Goal: Task Accomplishment & Management: Use online tool/utility

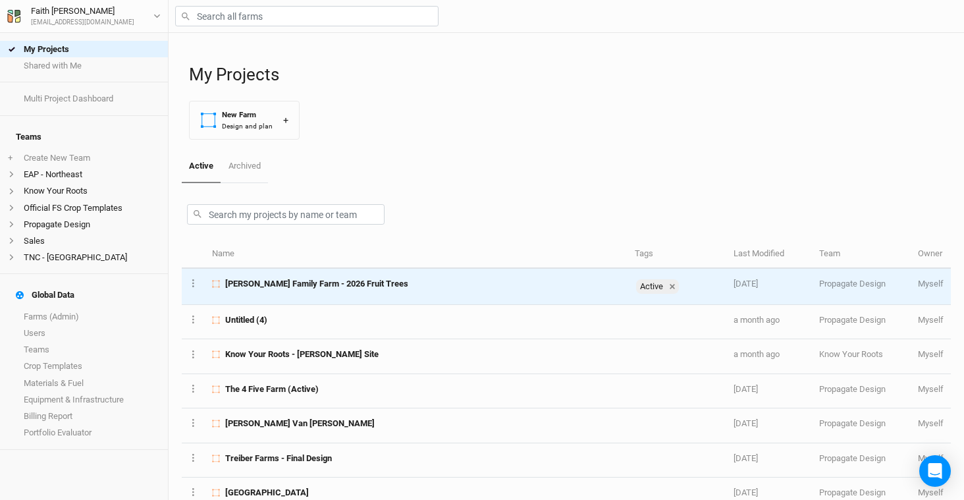
click at [263, 284] on span "[PERSON_NAME] Family Farm - 2026 Fruit Trees" at bounding box center [316, 284] width 183 height 12
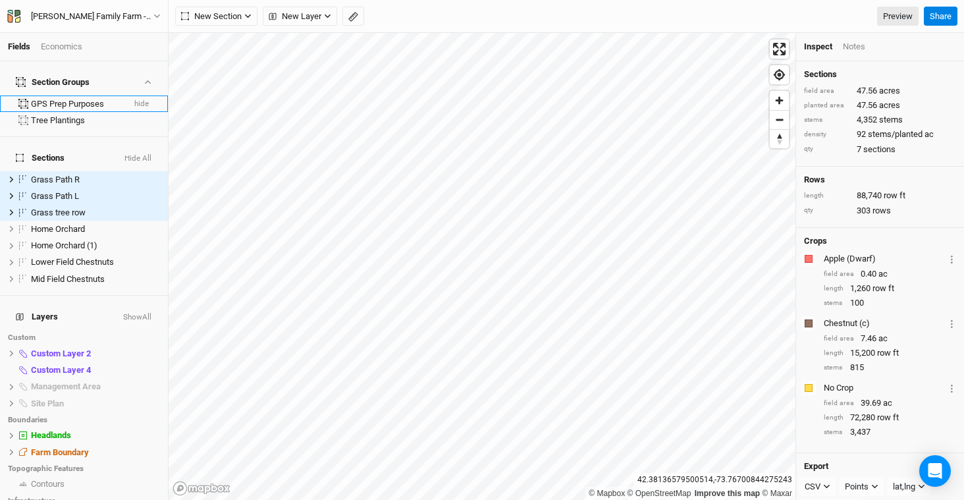
click at [134, 99] on button "hide" at bounding box center [142, 103] width 16 height 9
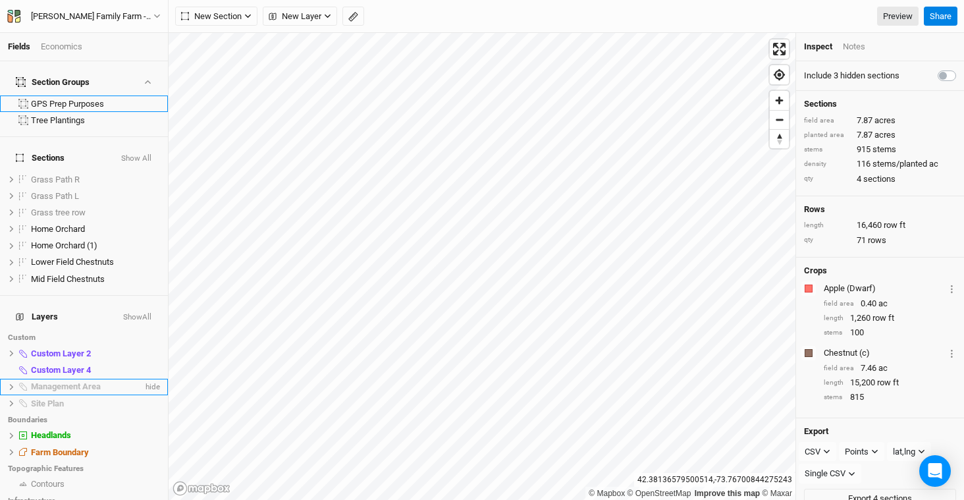
click at [13, 383] on icon at bounding box center [11, 386] width 7 height 7
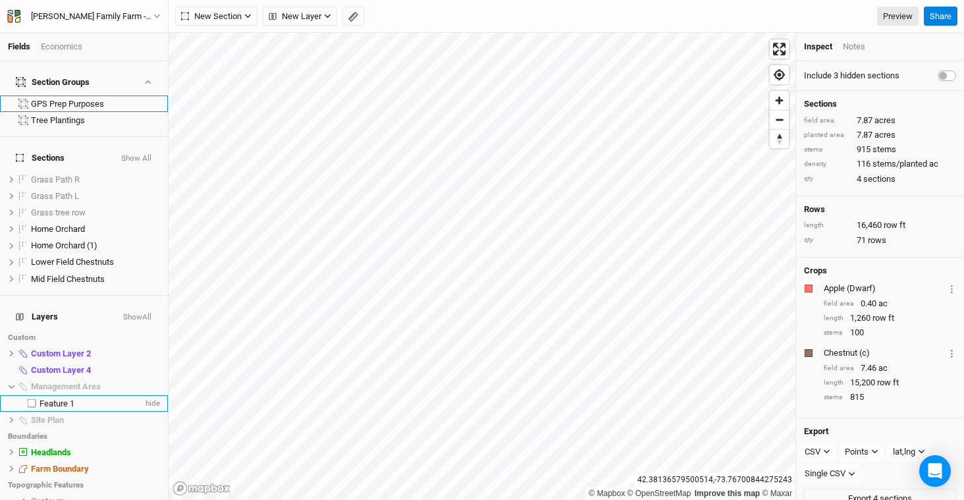
click at [94, 398] on div "Feature 1" at bounding box center [91, 403] width 103 height 11
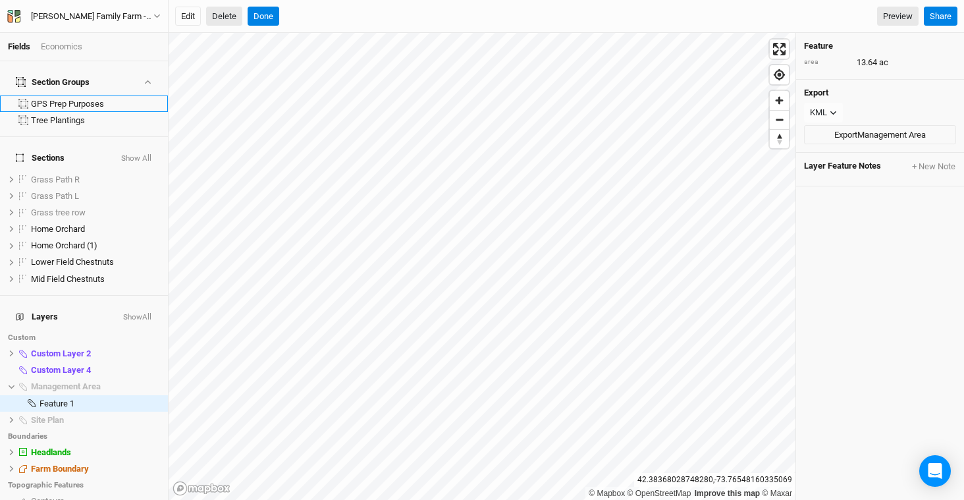
click at [238, 21] on button "Delete" at bounding box center [224, 17] width 36 height 20
click at [420, 21] on button "Confirm" at bounding box center [399, 17] width 41 height 20
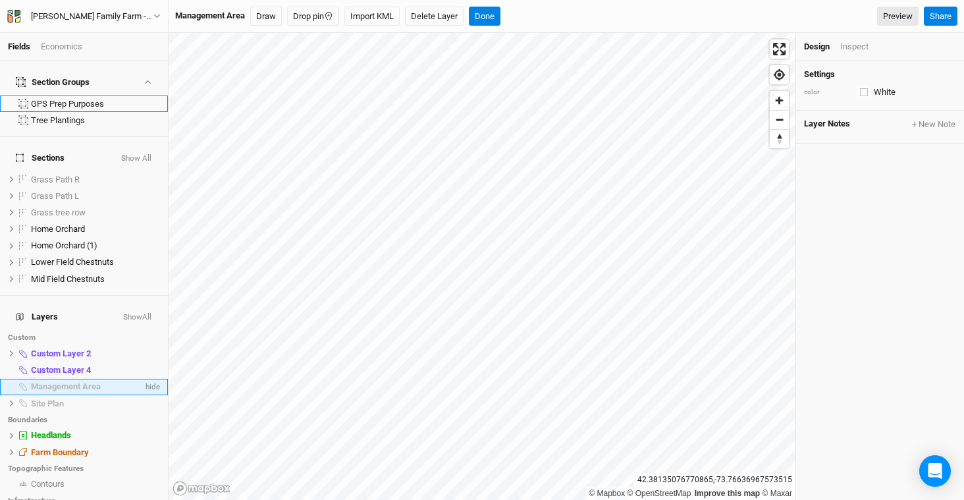
click at [84, 381] on span "Management Area" at bounding box center [66, 386] width 70 height 10
click at [428, 18] on button "Delete Layer" at bounding box center [434, 17] width 59 height 20
click at [502, 31] on div "Are you sure you want to delete all features in Management Area ? Cancel Confir…" at bounding box center [567, 16] width 796 height 33
click at [502, 25] on button "Confirm" at bounding box center [488, 17] width 41 height 20
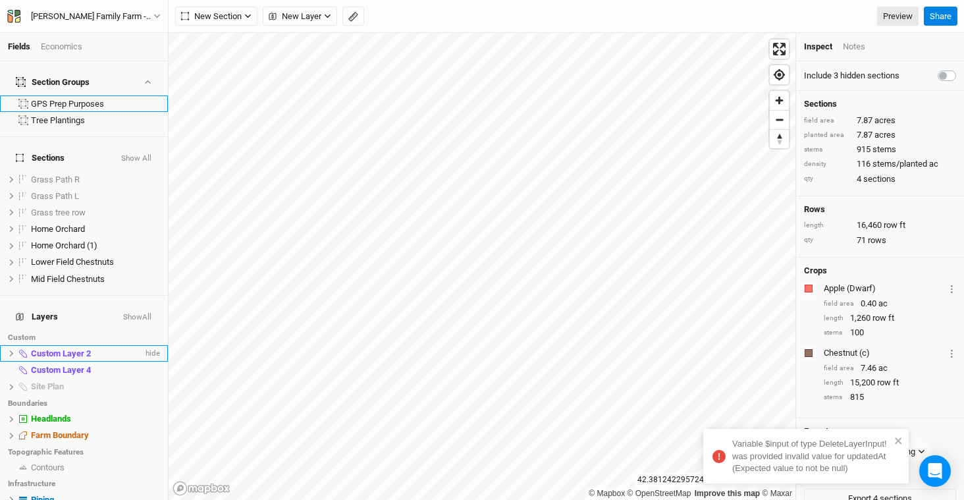
click at [77, 348] on span "Custom Layer 2" at bounding box center [61, 353] width 60 height 10
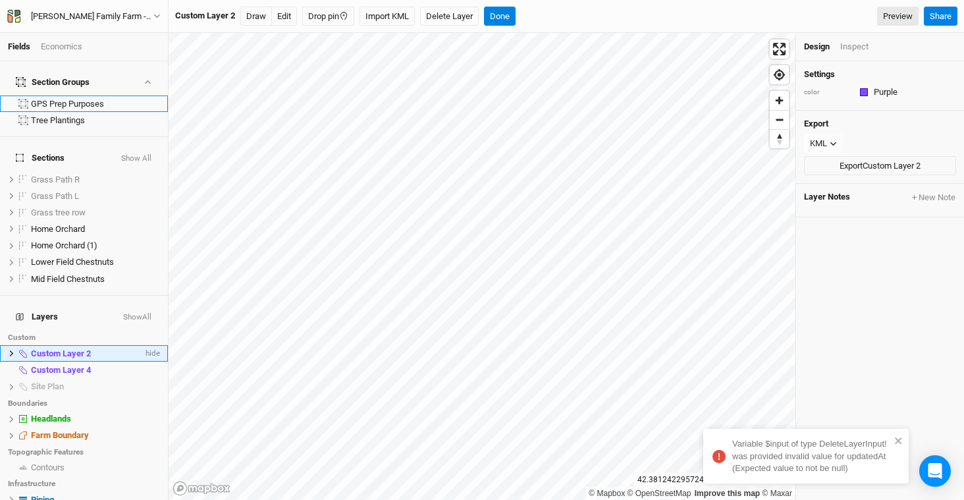
click at [4, 345] on li "Custom Layer 2 hide" at bounding box center [84, 353] width 168 height 16
click at [12, 350] on icon at bounding box center [12, 353] width 4 height 6
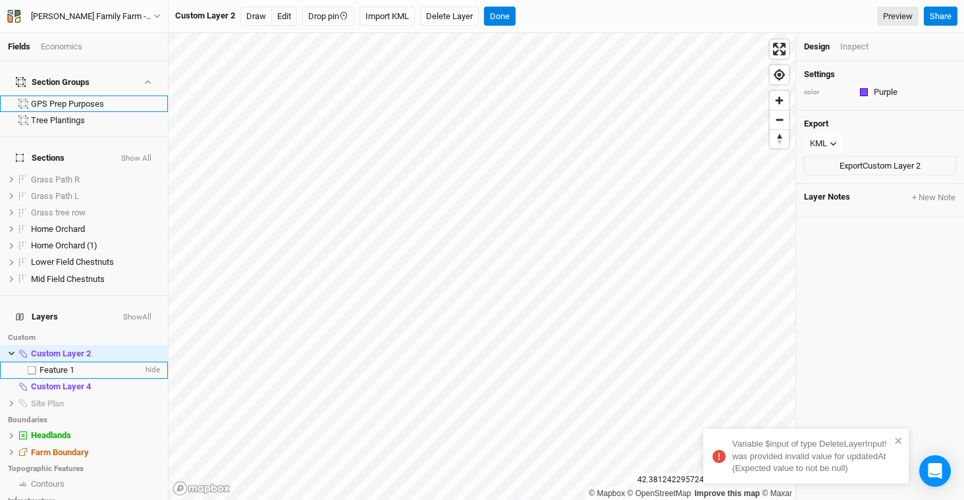
click at [68, 365] on span "Feature 1" at bounding box center [57, 370] width 35 height 10
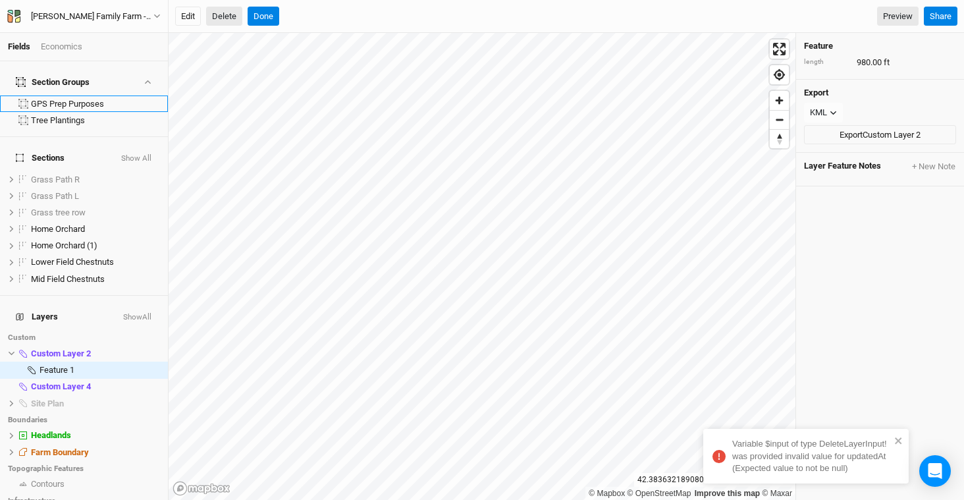
click at [217, 17] on button "Delete" at bounding box center [224, 17] width 36 height 20
click at [420, 16] on button "Confirm" at bounding box center [399, 17] width 41 height 20
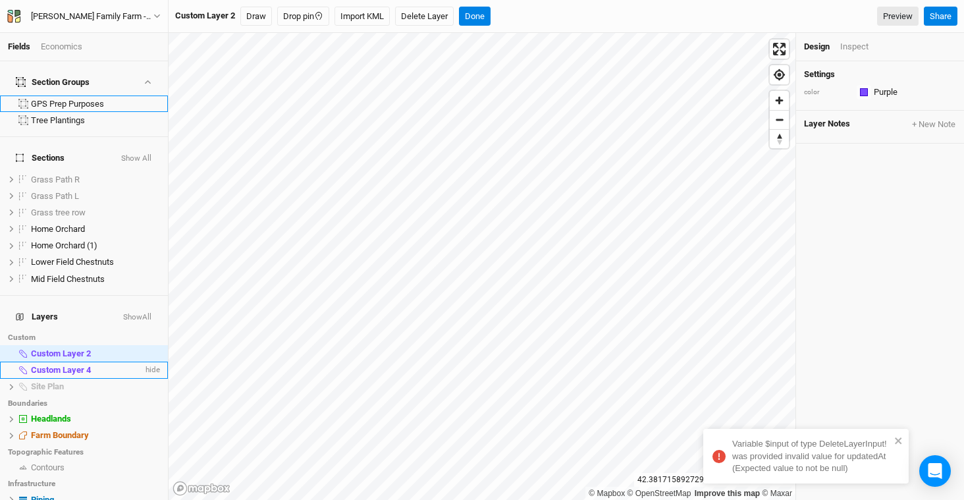
click at [48, 365] on span "Custom Layer 4" at bounding box center [61, 370] width 60 height 10
click at [39, 345] on li "Custom Layer 2 hide" at bounding box center [84, 353] width 168 height 16
click at [429, 14] on button "Delete Layer" at bounding box center [424, 17] width 59 height 20
click at [479, 20] on button "Confirm" at bounding box center [478, 17] width 41 height 20
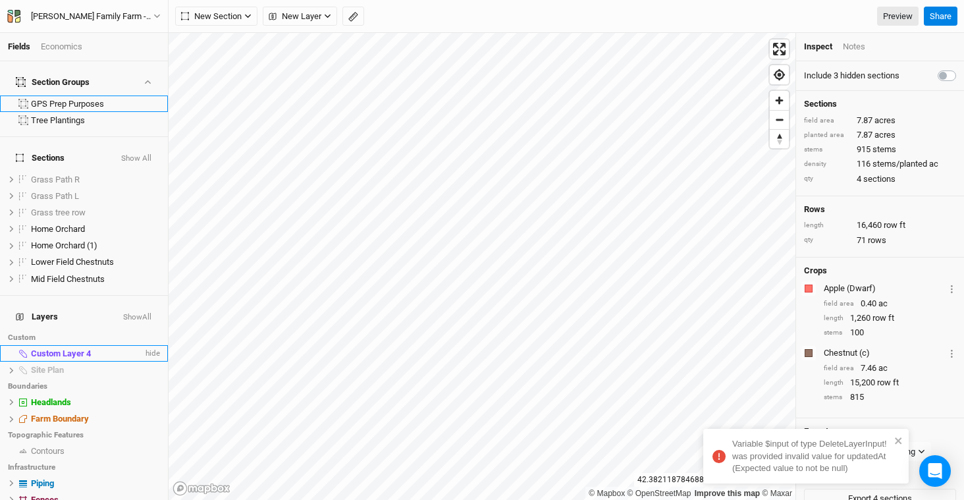
click at [57, 348] on span "Custom Layer 4" at bounding box center [61, 353] width 60 height 10
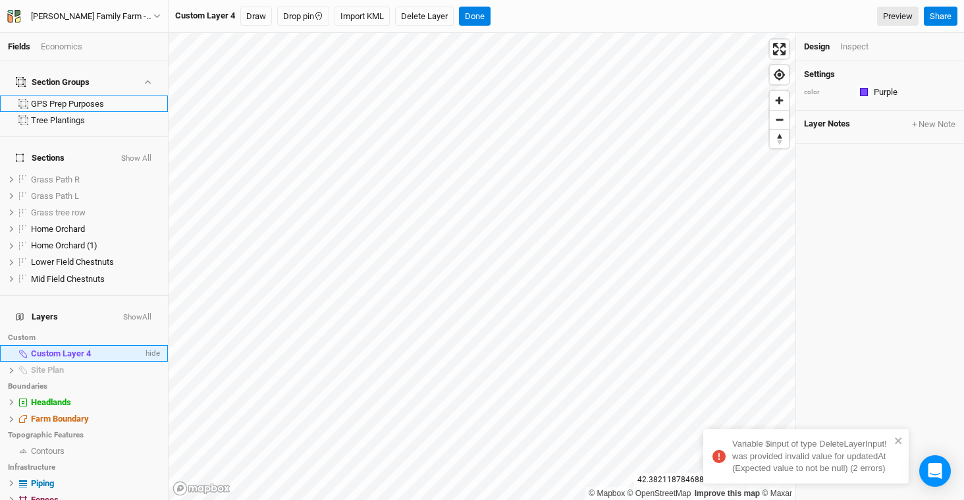
click at [68, 348] on span "Custom Layer 4" at bounding box center [61, 353] width 60 height 10
click at [425, 14] on button "Delete Layer" at bounding box center [424, 17] width 59 height 20
click at [474, 16] on button "Confirm" at bounding box center [478, 17] width 41 height 20
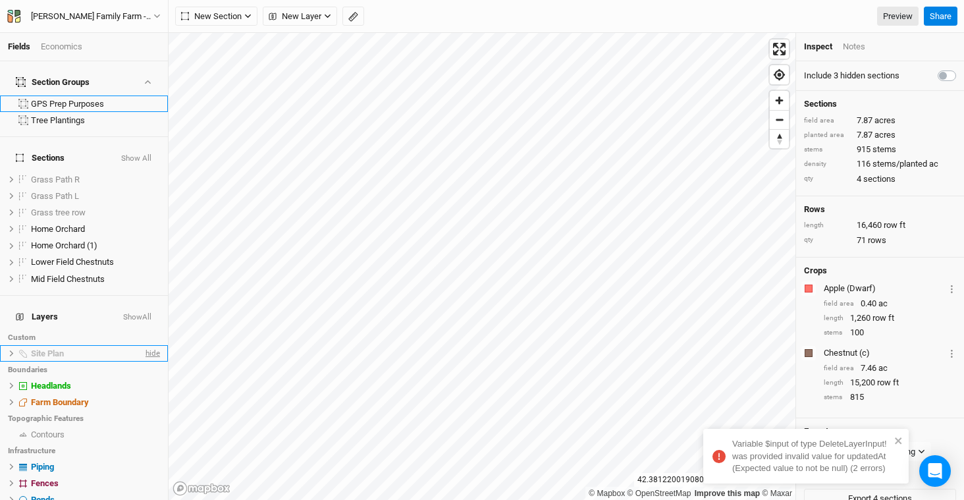
click at [143, 345] on span "hide" at bounding box center [151, 353] width 17 height 16
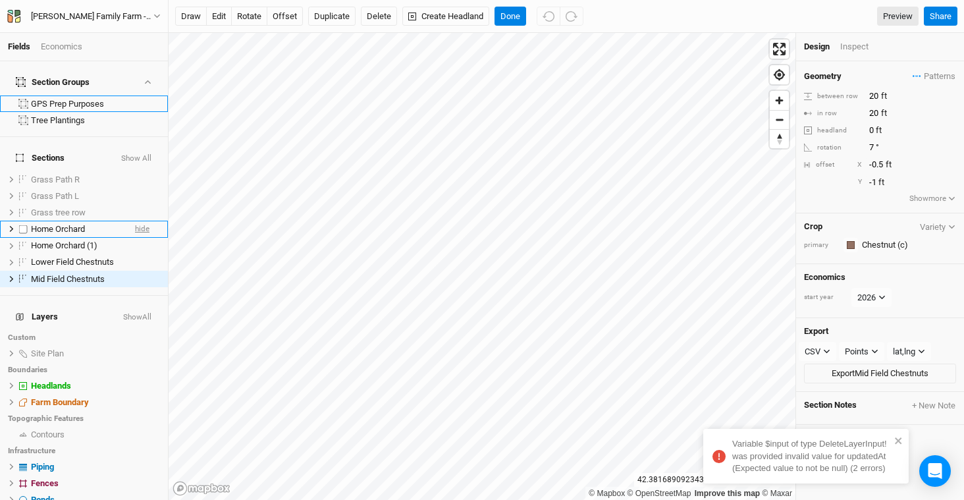
click at [135, 221] on span "hide" at bounding box center [142, 229] width 14 height 16
click at [135, 238] on span "hide" at bounding box center [142, 246] width 14 height 16
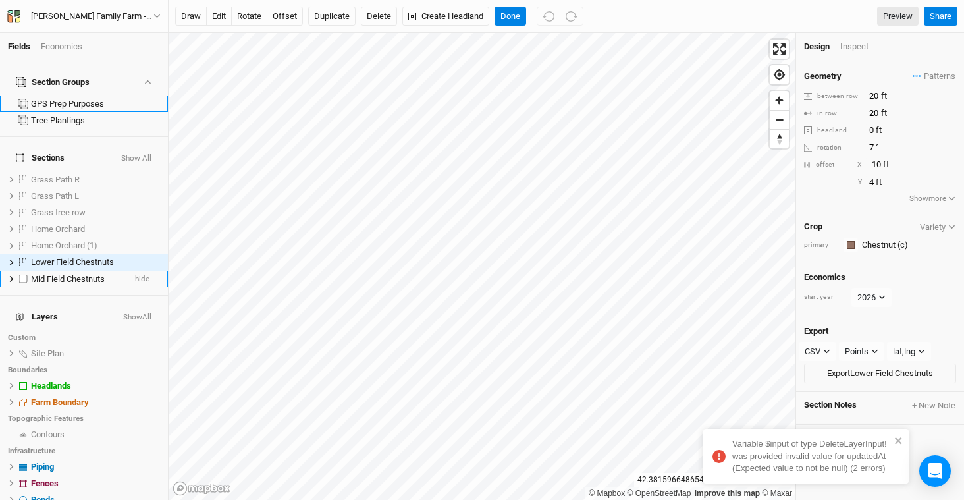
click at [26, 271] on label at bounding box center [23, 279] width 16 height 16
click at [26, 275] on input "checkbox" at bounding box center [23, 279] width 9 height 9
checkbox input "true"
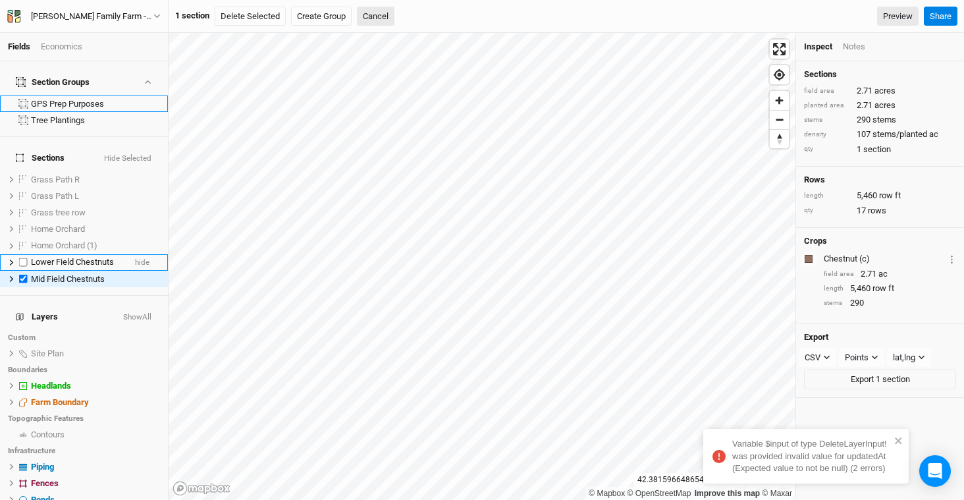
click at [24, 254] on label at bounding box center [23, 262] width 16 height 16
click at [24, 258] on input "checkbox" at bounding box center [23, 262] width 9 height 9
checkbox input "true"
click at [899, 438] on icon "close" at bounding box center [898, 440] width 9 height 11
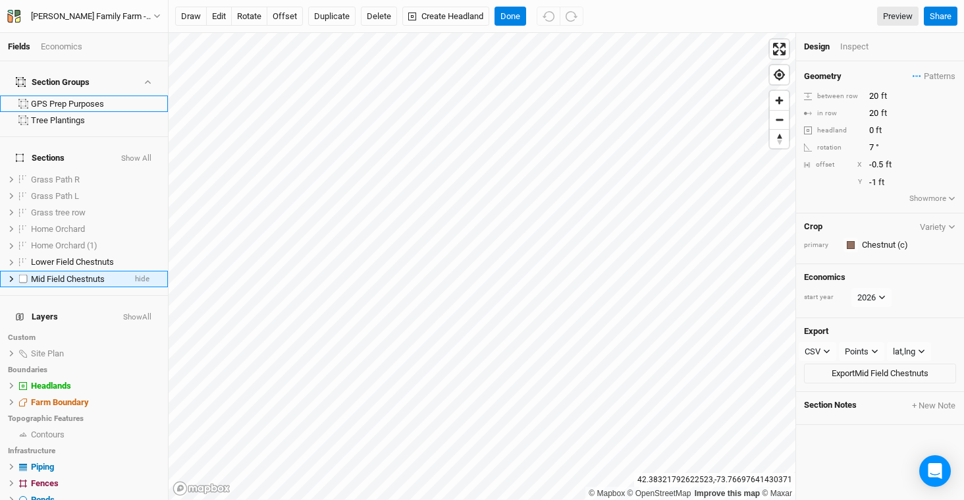
click at [12, 275] on icon at bounding box center [11, 278] width 7 height 7
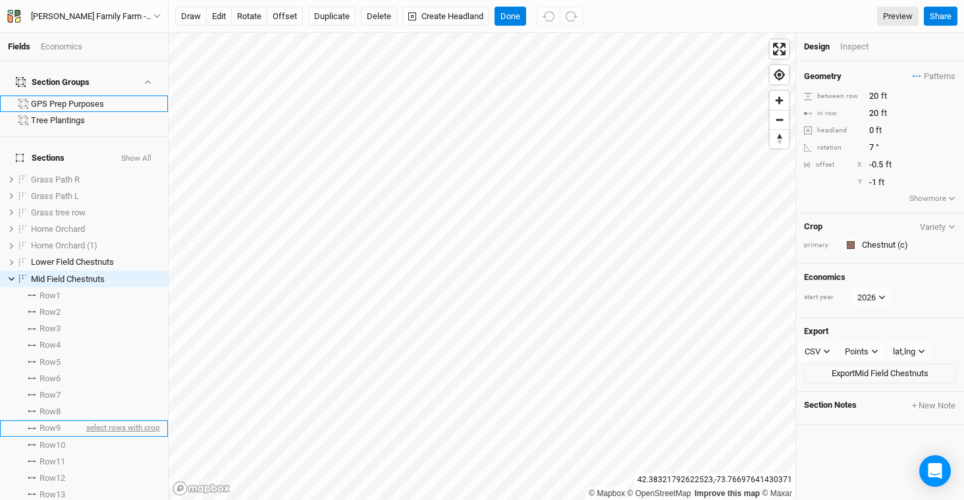
click at [92, 420] on span "select rows with crop" at bounding box center [122, 428] width 76 height 16
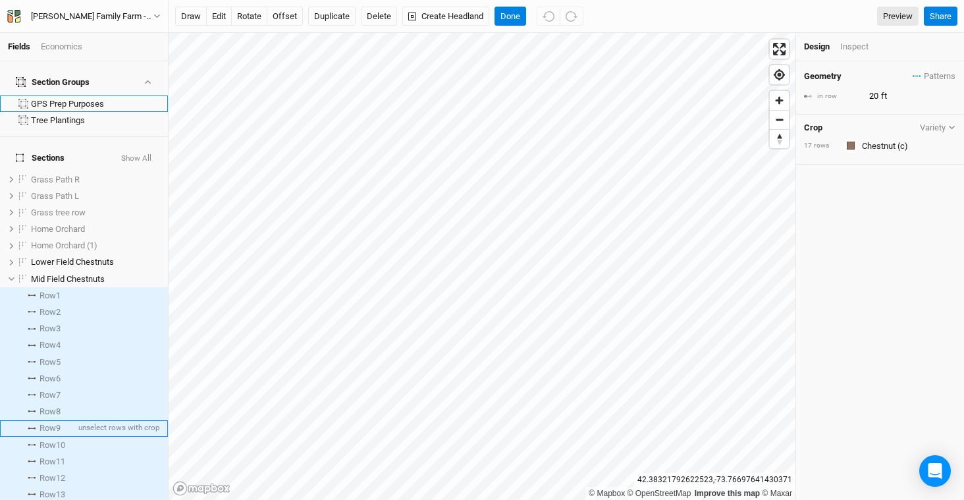
click at [56, 423] on span "Row 9" at bounding box center [50, 428] width 21 height 11
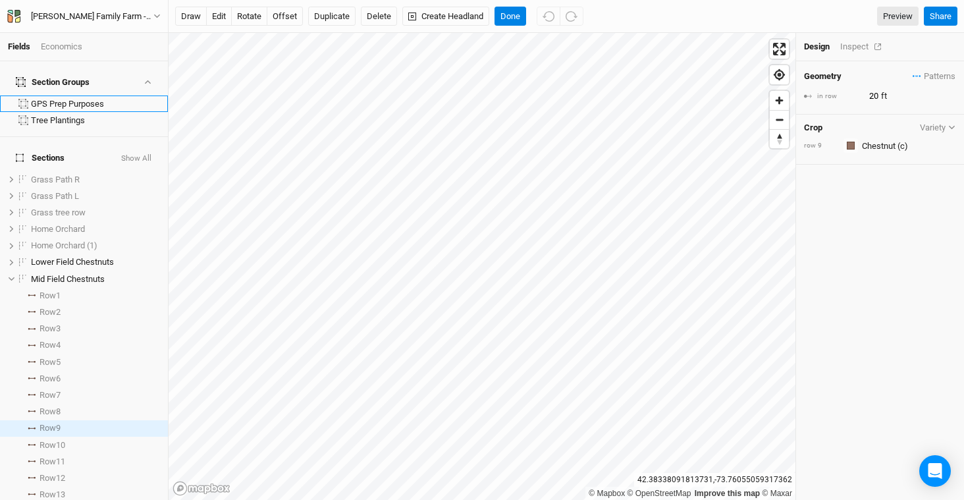
click at [854, 50] on div "Inspect" at bounding box center [863, 47] width 47 height 12
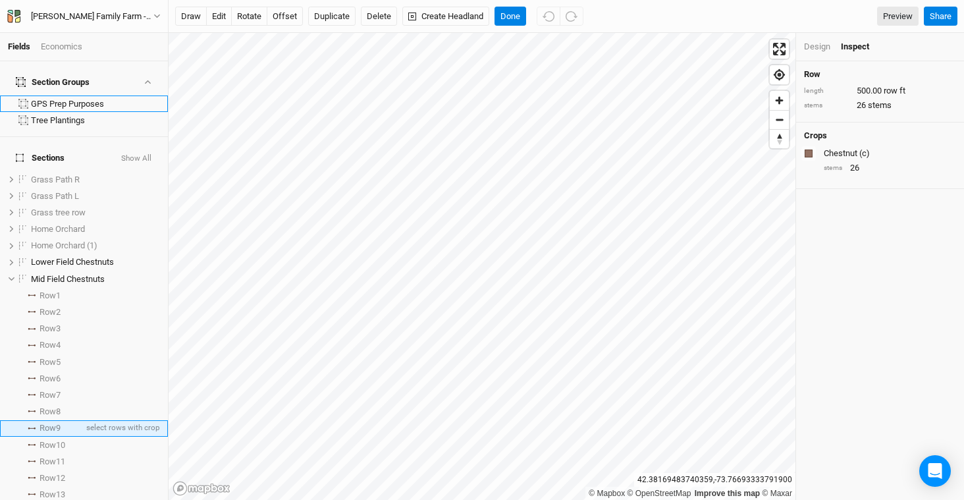
click at [51, 423] on span "Row 9" at bounding box center [50, 428] width 21 height 11
click at [51, 440] on span "Row 10" at bounding box center [53, 445] width 26 height 11
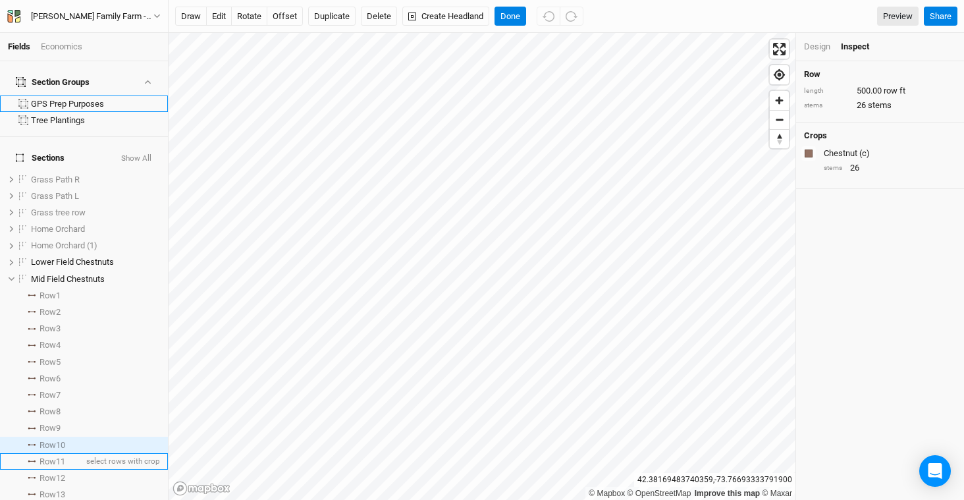
click at [52, 456] on span "Row 11" at bounding box center [53, 461] width 26 height 11
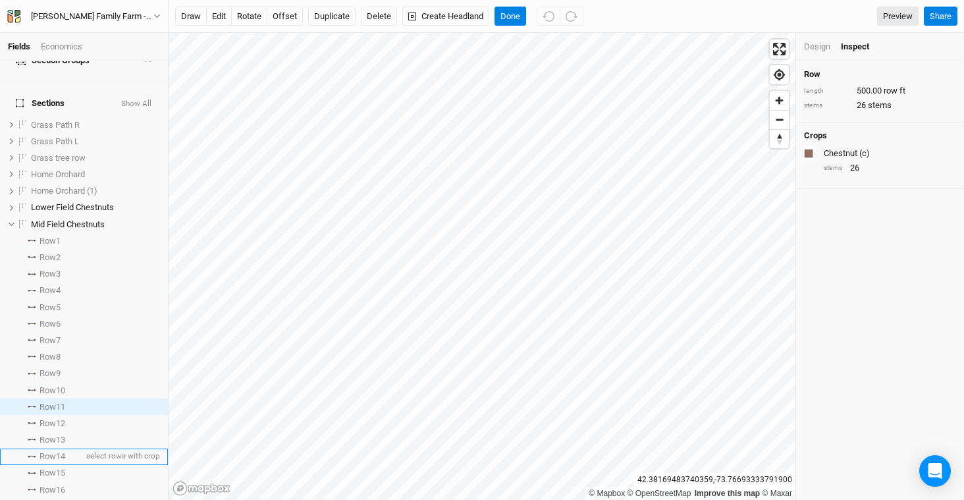
scroll to position [55, 0]
click at [55, 450] on span "Row 14" at bounding box center [53, 455] width 26 height 11
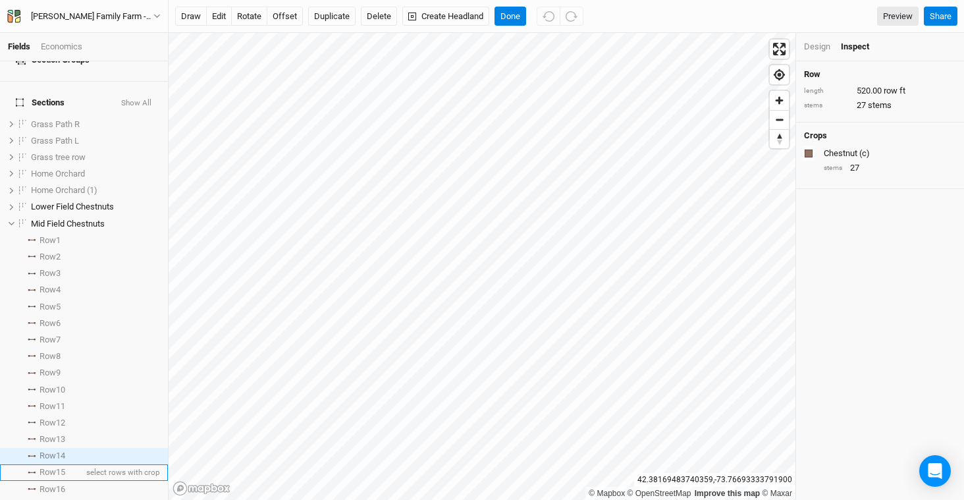
click at [57, 467] on span "Row 15" at bounding box center [53, 472] width 26 height 11
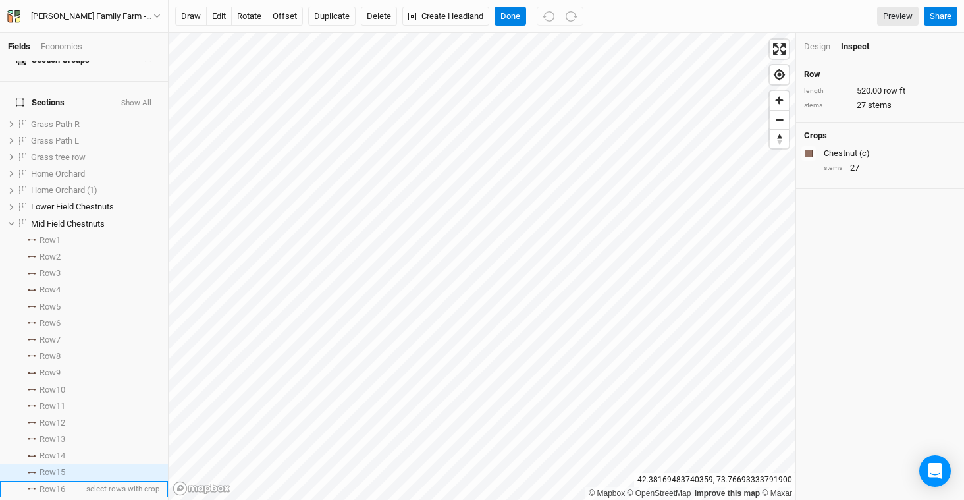
click at [60, 484] on span "Row 16" at bounding box center [53, 489] width 26 height 11
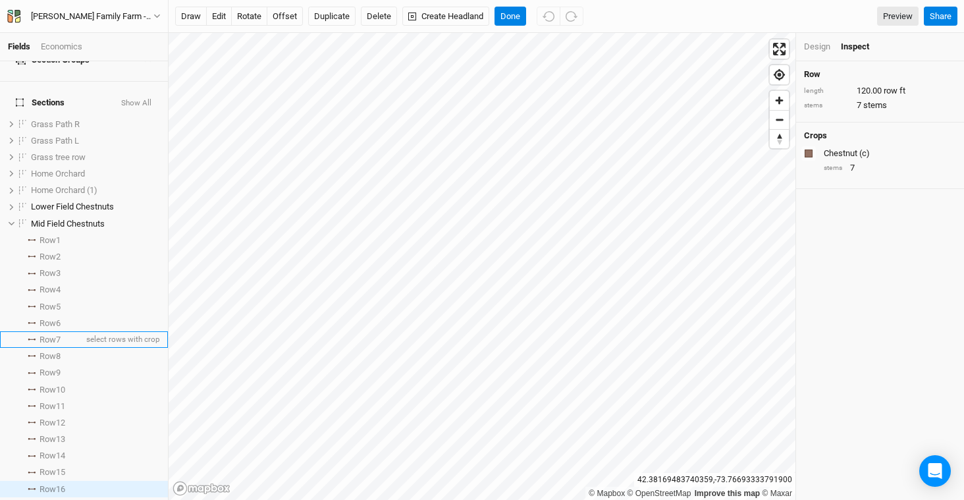
click at [67, 331] on li "Row 7 select rows with crop" at bounding box center [84, 339] width 168 height 16
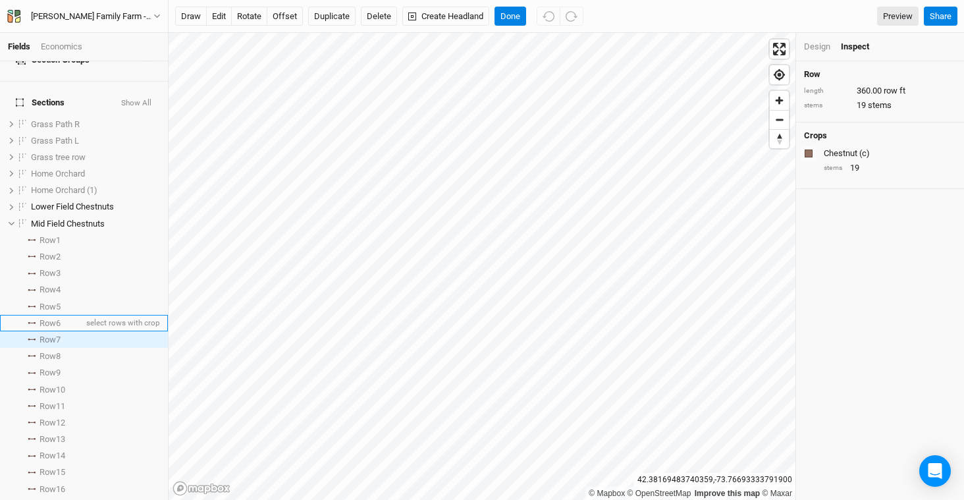
click at [61, 318] on span "Row 6" at bounding box center [50, 323] width 21 height 11
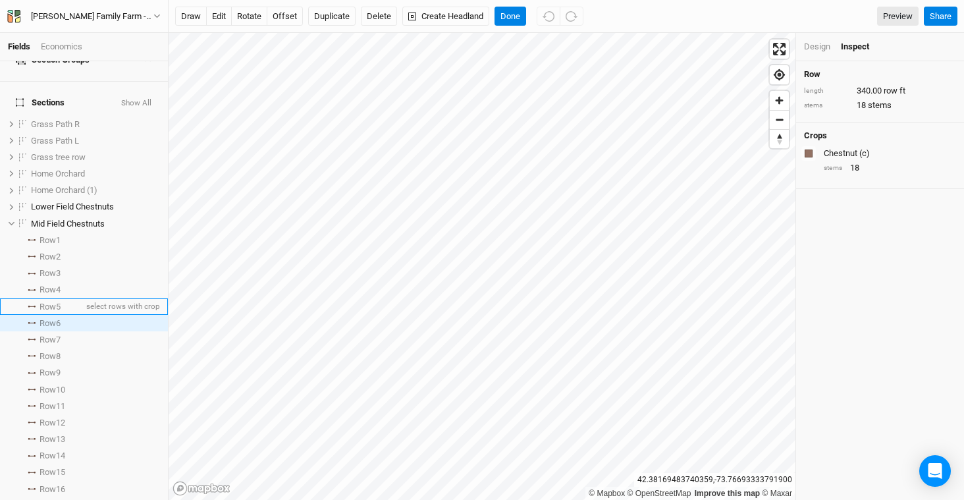
click at [61, 302] on span "Row 5" at bounding box center [50, 307] width 21 height 11
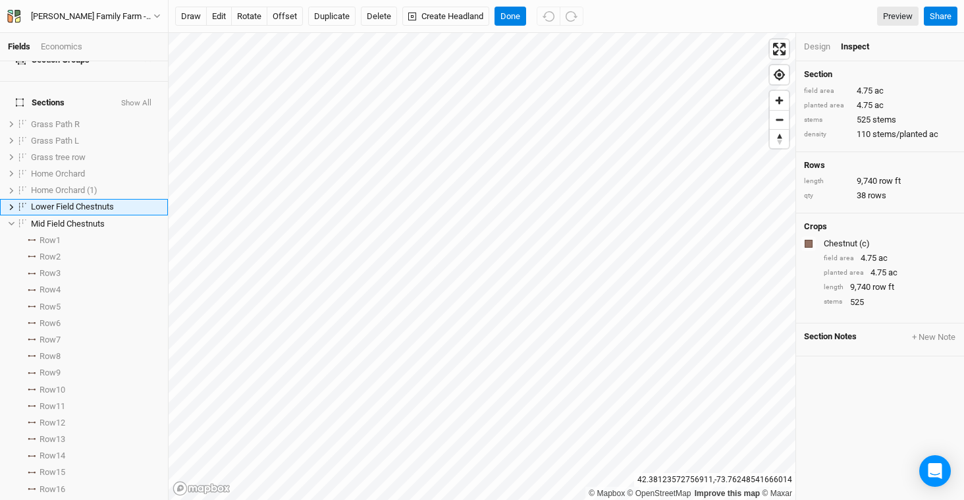
scroll to position [0, 0]
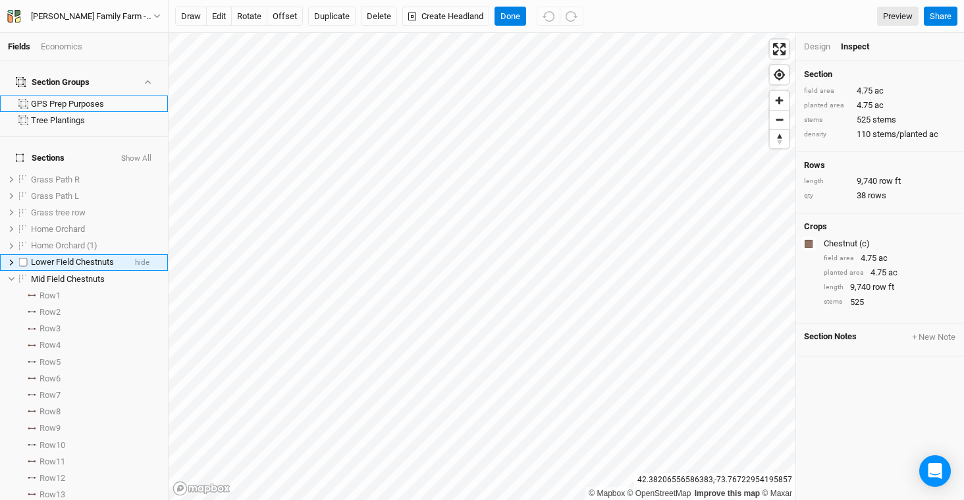
click at [13, 259] on icon at bounding box center [11, 262] width 7 height 7
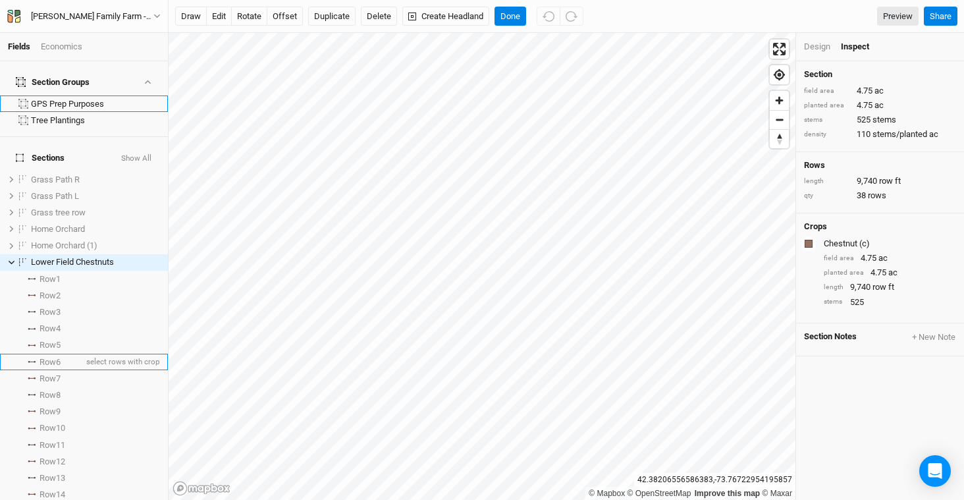
click at [43, 357] on span "Row 6" at bounding box center [50, 362] width 21 height 11
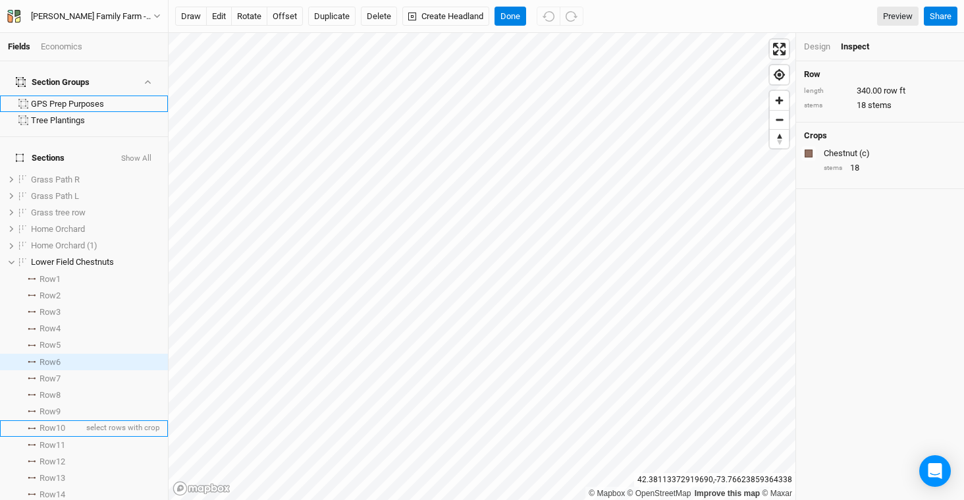
click at [68, 420] on li "Row 10 select rows with crop" at bounding box center [84, 428] width 168 height 16
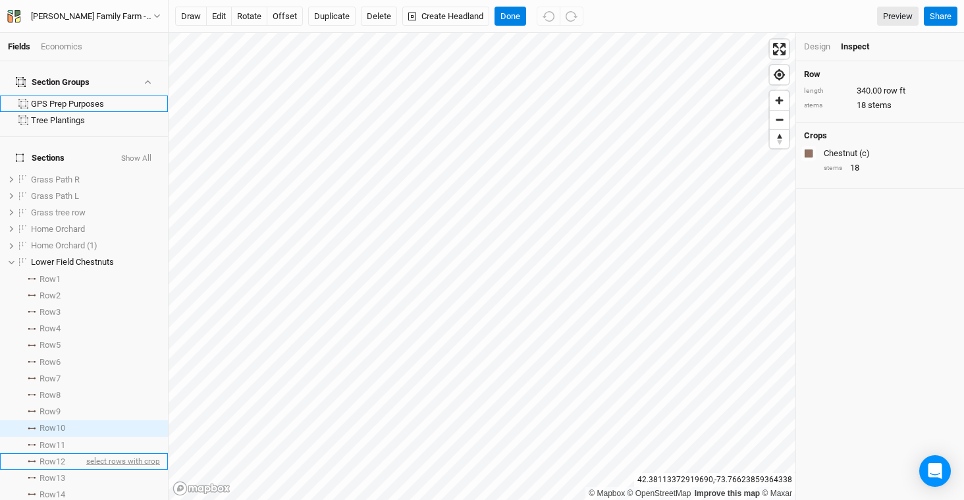
click at [84, 453] on span "select rows with crop" at bounding box center [122, 461] width 76 height 16
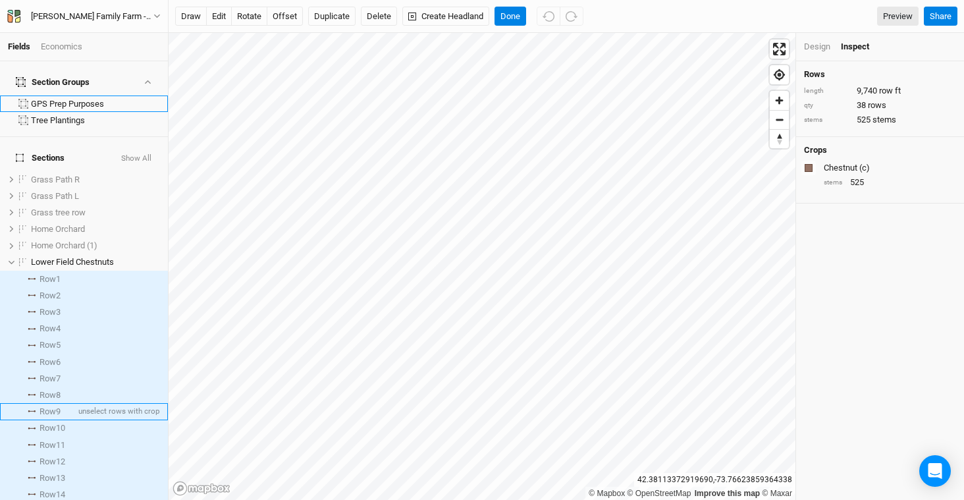
click at [45, 403] on li "Row 9 unselect rows with crop" at bounding box center [84, 411] width 168 height 16
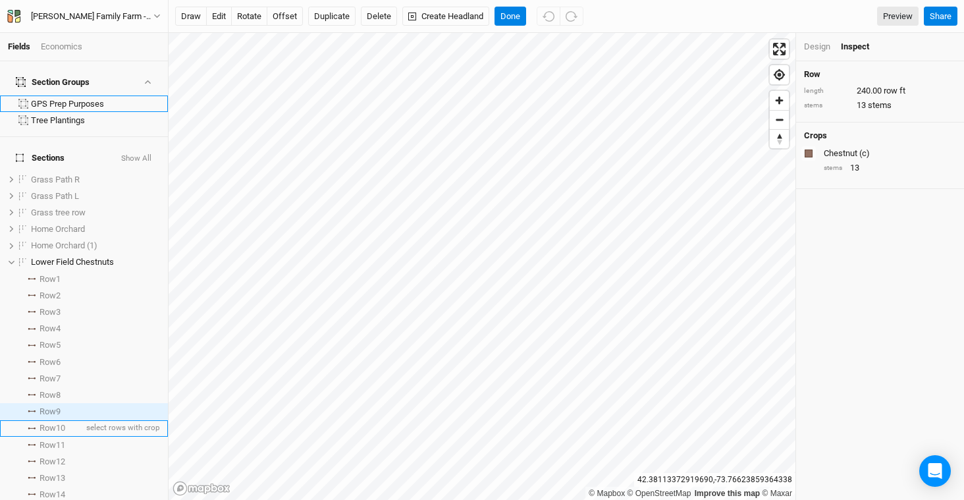
scroll to position [22, 0]
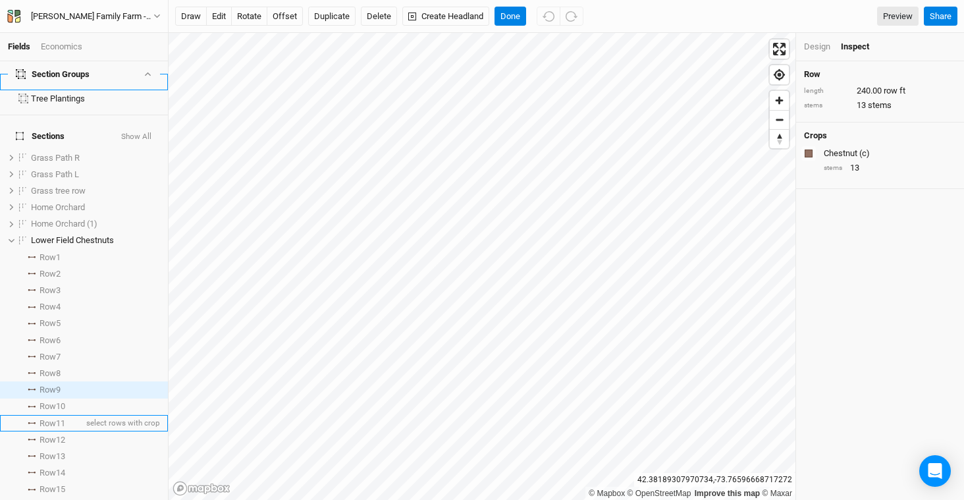
click at [55, 418] on span "Row 11" at bounding box center [53, 423] width 26 height 11
click at [60, 401] on span "Row 10" at bounding box center [53, 406] width 26 height 11
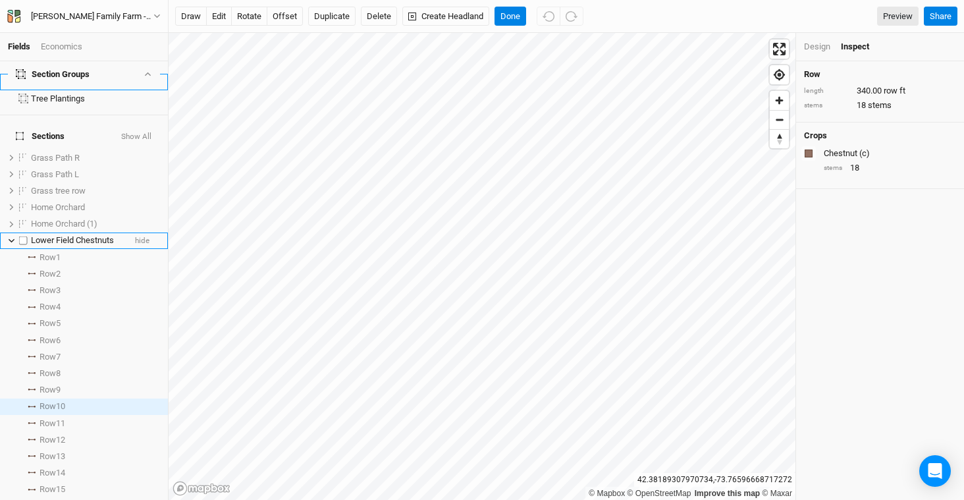
click at [49, 235] on span "Lower Field Chestnuts" at bounding box center [72, 240] width 83 height 10
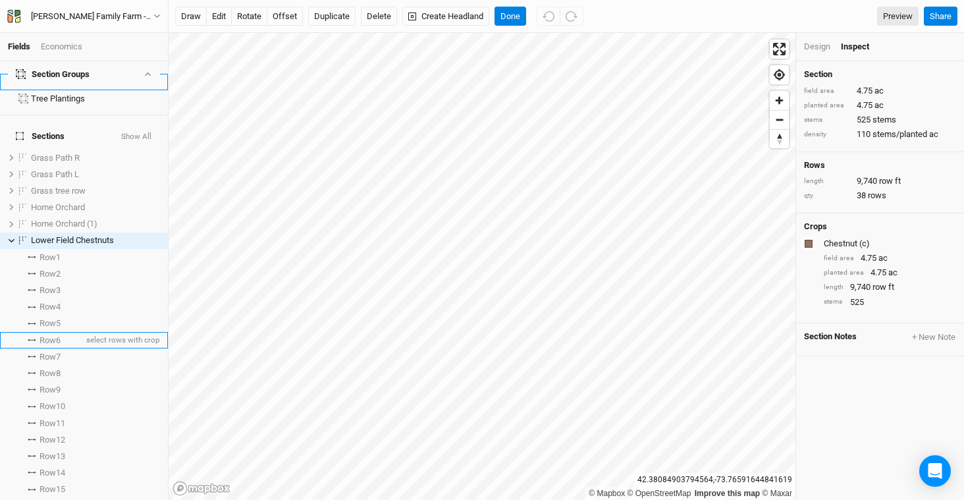
click at [56, 332] on li "Row 6 select rows with crop" at bounding box center [84, 340] width 168 height 16
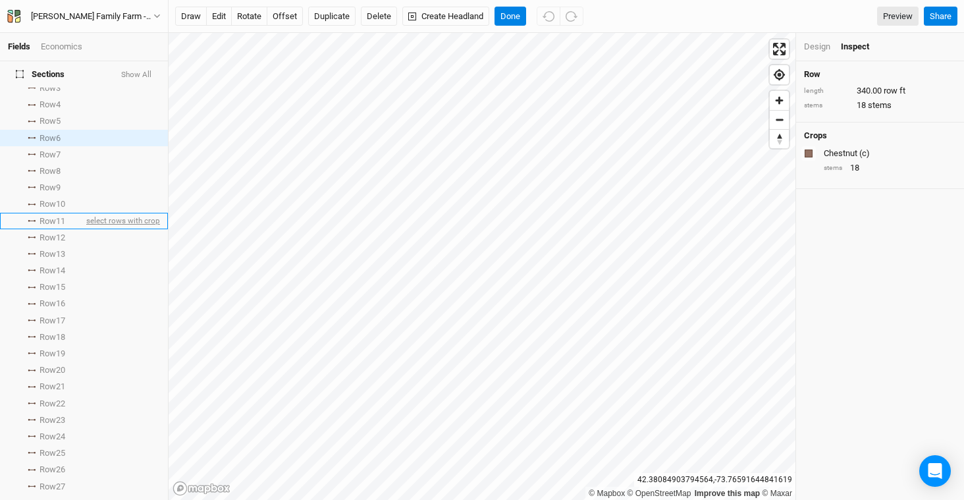
scroll to position [225, 0]
click at [70, 461] on li "Row 26 select rows with crop" at bounding box center [84, 469] width 168 height 16
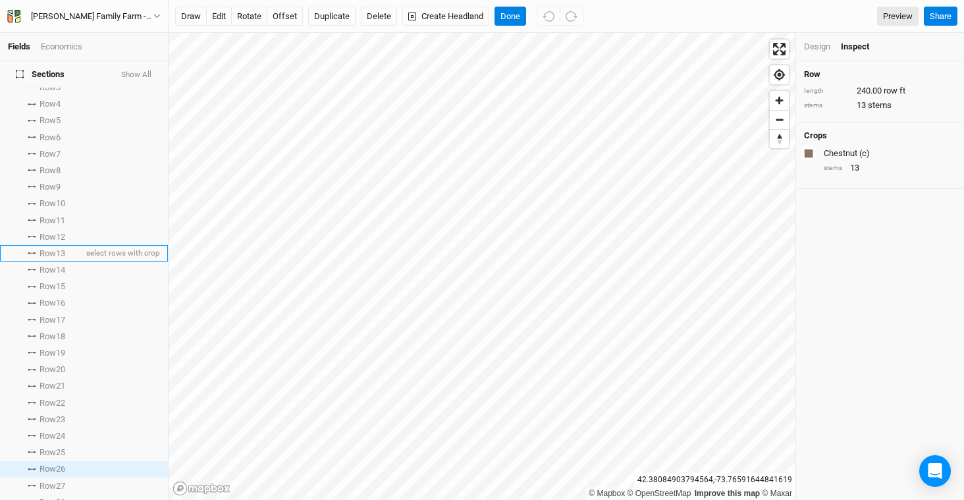
click at [61, 245] on li "Row 13 select rows with crop" at bounding box center [84, 253] width 168 height 16
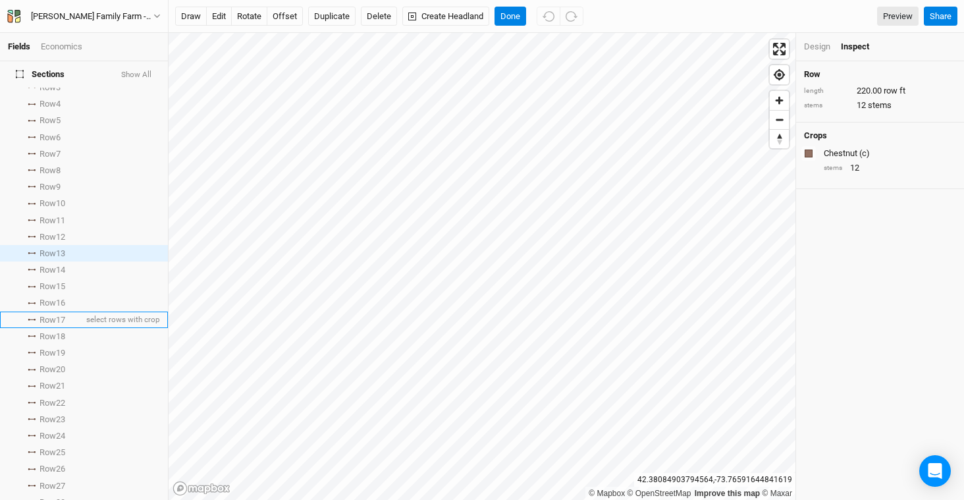
click at [74, 311] on li "Row 17 select rows with crop" at bounding box center [84, 319] width 168 height 16
